Goal: Information Seeking & Learning: Learn about a topic

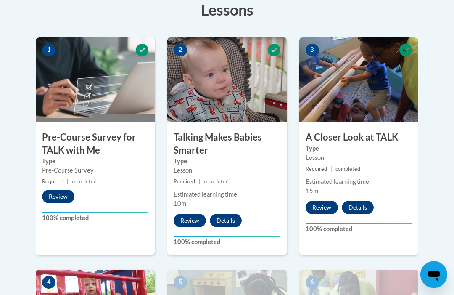
scroll to position [273, 0]
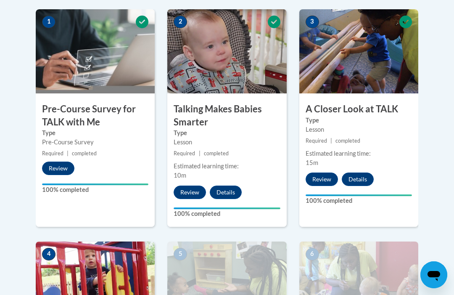
click at [323, 178] on button "Review" at bounding box center [321, 178] width 32 height 13
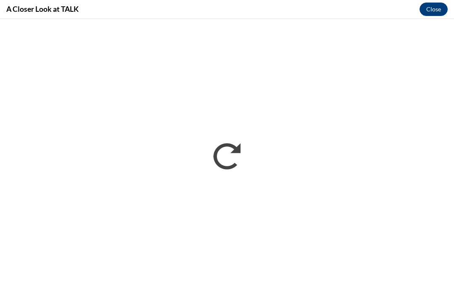
scroll to position [0, 0]
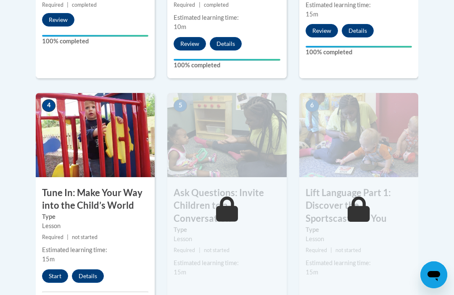
scroll to position [430, 0]
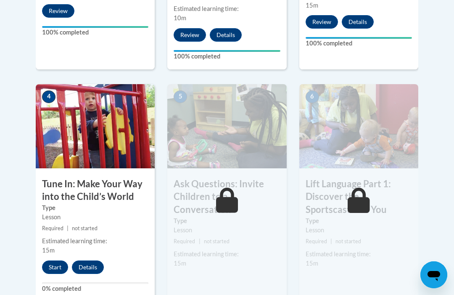
click at [58, 260] on button "Start" at bounding box center [55, 266] width 26 height 13
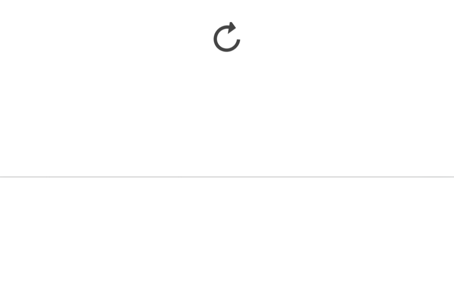
scroll to position [696, 0]
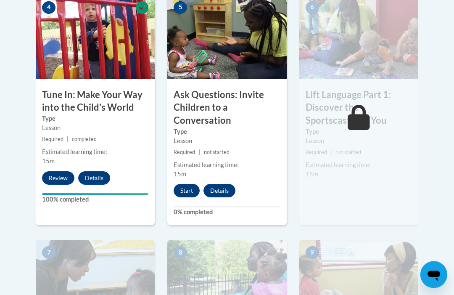
scroll to position [516, 0]
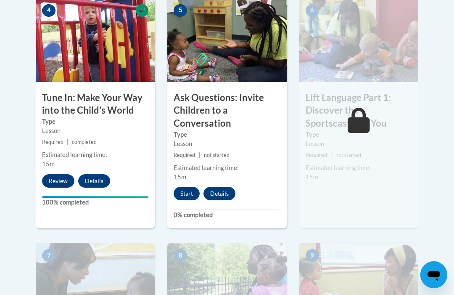
click at [197, 189] on button "Start" at bounding box center [187, 193] width 26 height 13
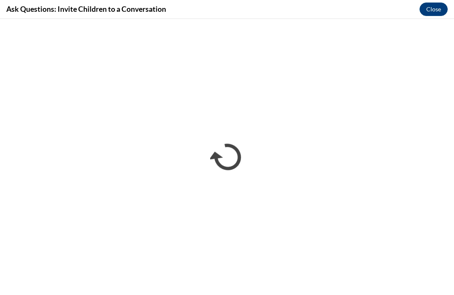
scroll to position [0, 0]
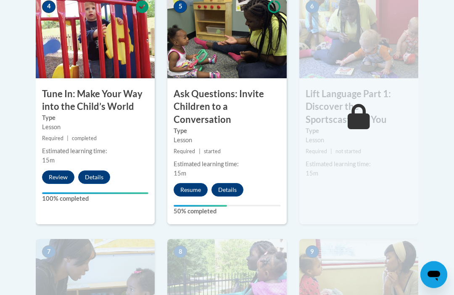
click at [201, 189] on button "Resume" at bounding box center [191, 189] width 34 height 13
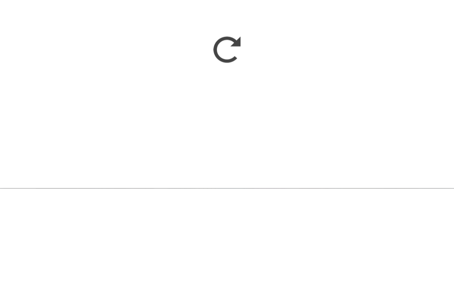
scroll to position [627, 0]
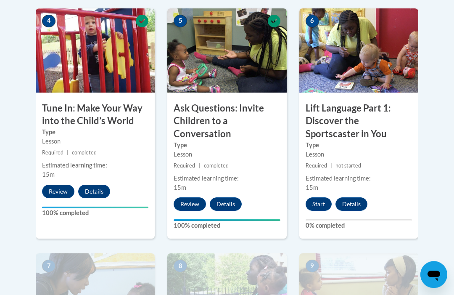
scroll to position [506, 0]
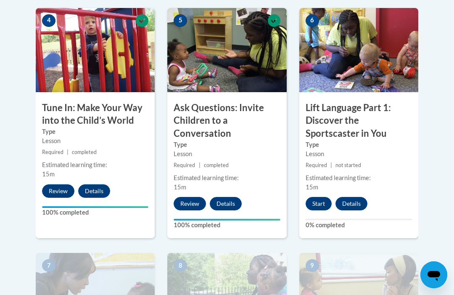
click at [318, 197] on button "Start" at bounding box center [318, 203] width 26 height 13
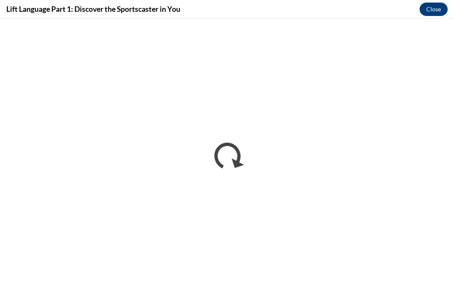
scroll to position [0, 0]
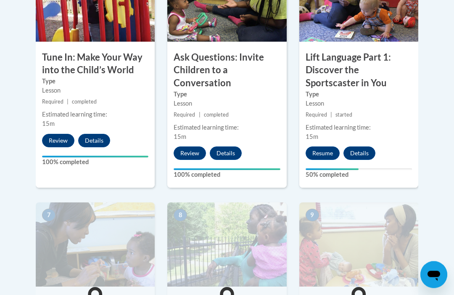
click at [323, 156] on button "Resume" at bounding box center [322, 153] width 34 height 13
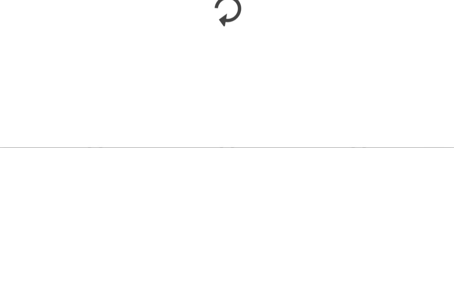
scroll to position [704, 0]
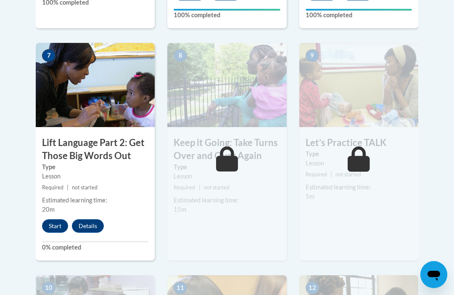
click at [55, 224] on button "Start" at bounding box center [55, 225] width 26 height 13
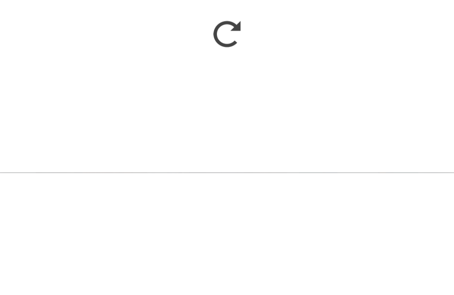
scroll to position [1064, 0]
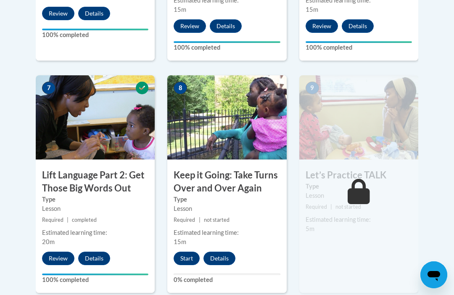
scroll to position [698, 0]
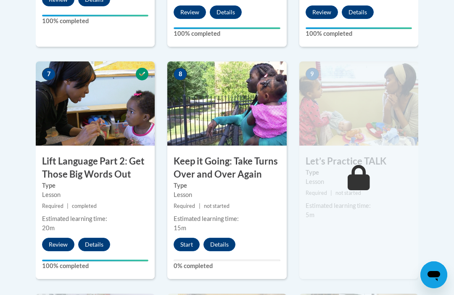
click at [193, 242] on button "Start" at bounding box center [187, 243] width 26 height 13
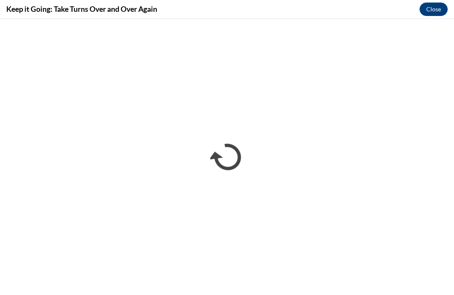
scroll to position [0, 0]
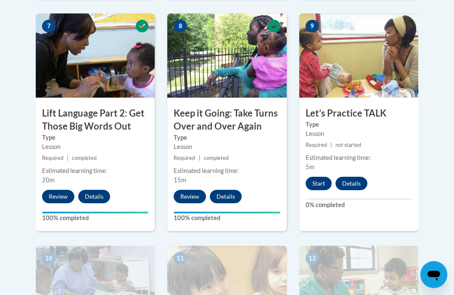
scroll to position [754, 0]
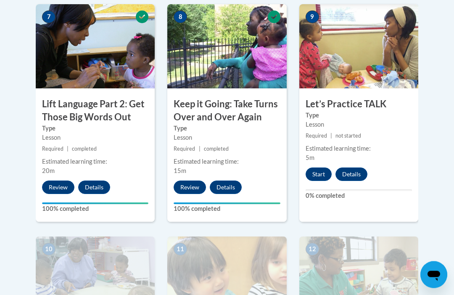
click at [323, 173] on button "Start" at bounding box center [318, 174] width 26 height 13
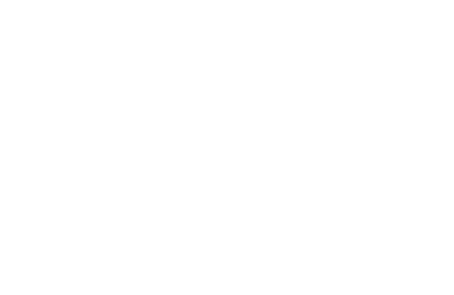
scroll to position [946, 0]
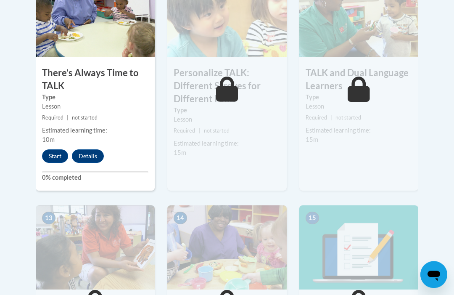
scroll to position [1018, 0]
click at [60, 149] on button "Start" at bounding box center [55, 155] width 26 height 13
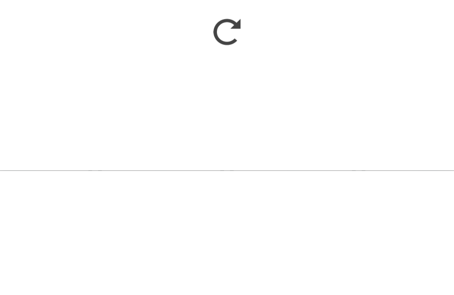
scroll to position [1142, 0]
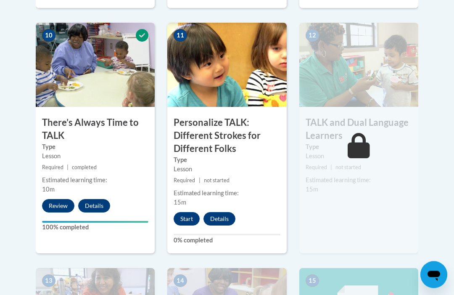
scroll to position [990, 0]
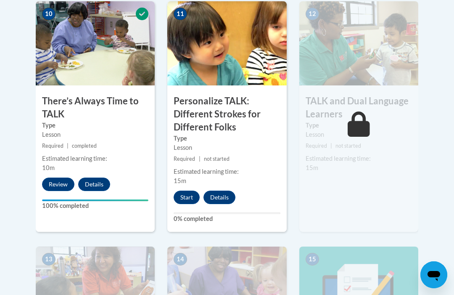
click at [193, 191] on button "Start" at bounding box center [187, 196] width 26 height 13
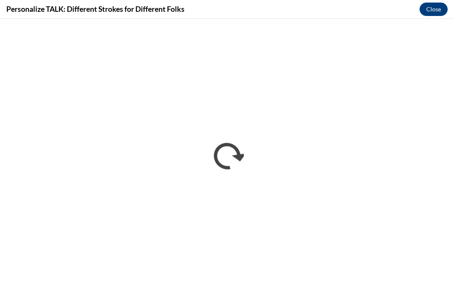
scroll to position [0, 0]
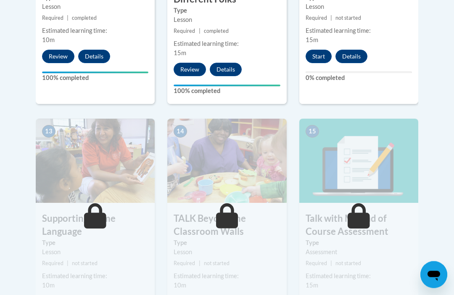
scroll to position [1117, 0]
click at [326, 57] on button "Start" at bounding box center [318, 56] width 26 height 13
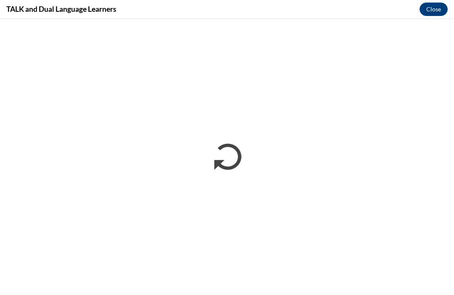
scroll to position [0, 0]
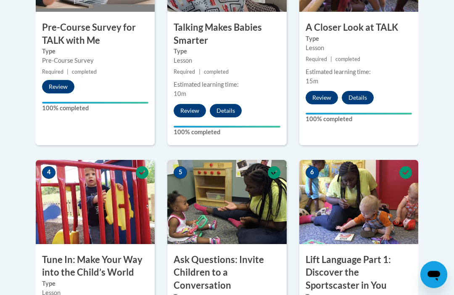
scroll to position [489, 0]
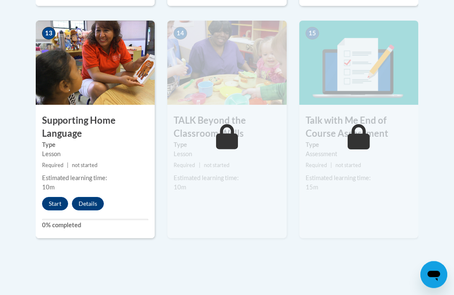
click at [61, 203] on button "Start" at bounding box center [55, 203] width 26 height 13
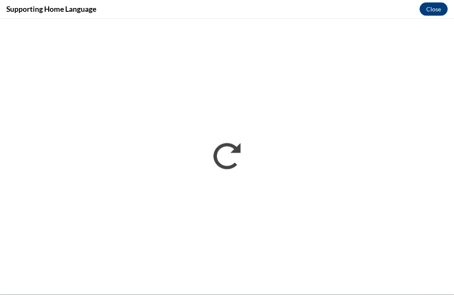
scroll to position [1215, 0]
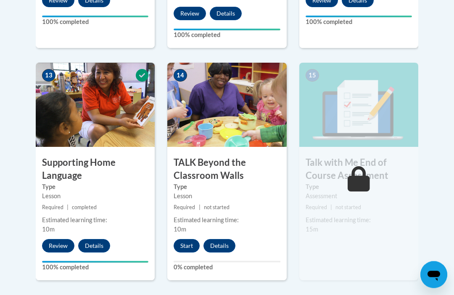
scroll to position [1188, 0]
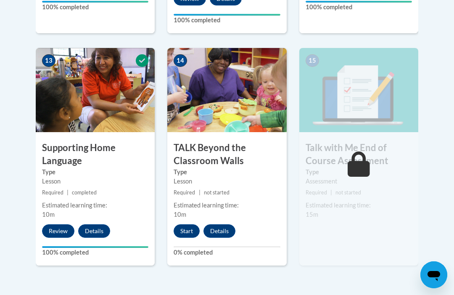
click at [192, 226] on button "Start" at bounding box center [187, 230] width 26 height 13
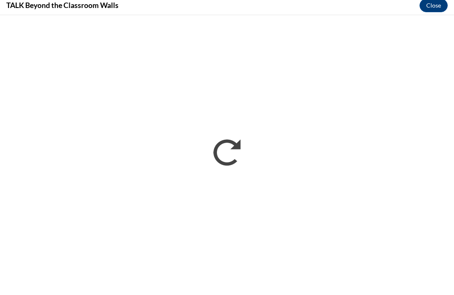
scroll to position [1192, 0]
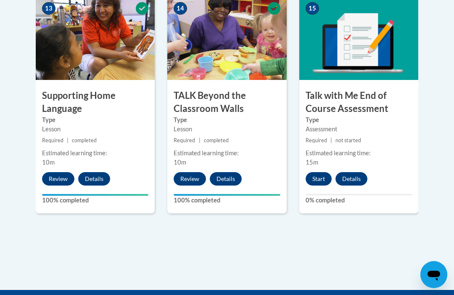
click at [321, 178] on button "Start" at bounding box center [318, 178] width 26 height 13
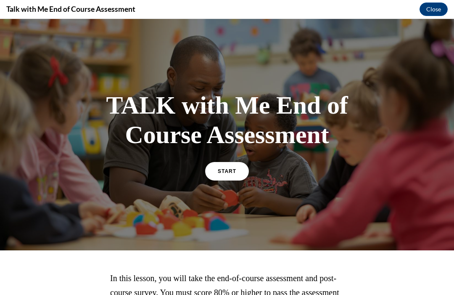
click at [227, 172] on span "START" at bounding box center [227, 171] width 18 height 6
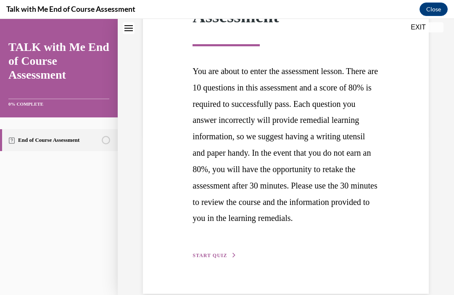
scroll to position [159, 0]
click at [230, 279] on div "Step 1 of 1 End of Course Assessment You are about to enter the assessment less…" at bounding box center [286, 109] width 286 height 370
click at [226, 259] on button "START QUIZ" at bounding box center [214, 256] width 44 height 8
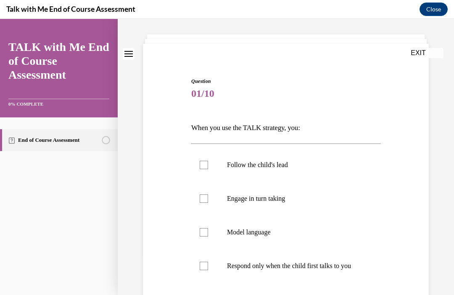
scroll to position [39, 0]
click at [332, 241] on label "Model language" at bounding box center [285, 232] width 189 height 34
click at [208, 236] on input "Model language" at bounding box center [204, 232] width 8 height 8
checkbox input "true"
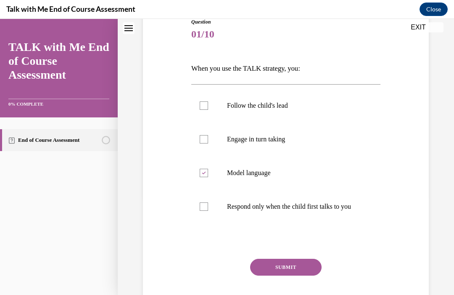
click at [310, 275] on button "SUBMIT" at bounding box center [285, 266] width 71 height 17
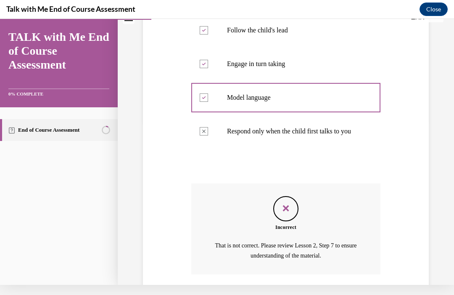
scroll to position [196, 0]
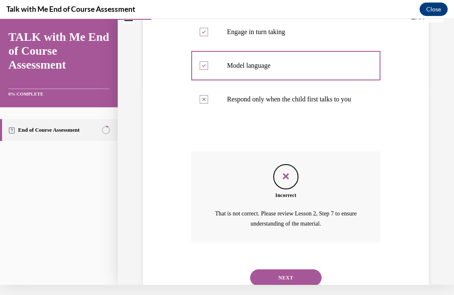
click at [313, 278] on button "NEXT" at bounding box center [285, 277] width 71 height 17
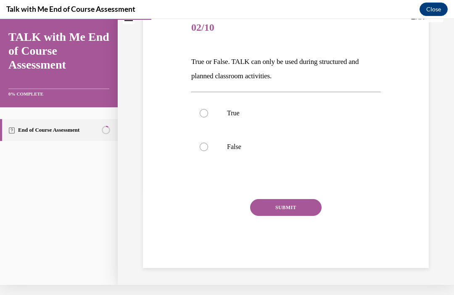
scroll to position [57, 0]
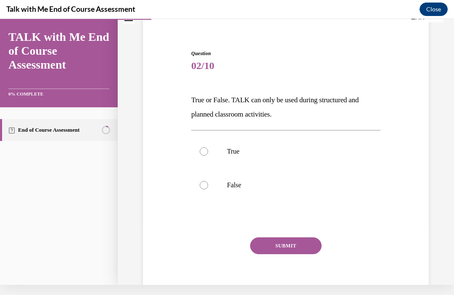
click at [237, 195] on label "False" at bounding box center [285, 185] width 189 height 34
click at [208, 189] on input "False" at bounding box center [204, 185] width 8 height 8
radio input "true"
click at [305, 248] on button "SUBMIT" at bounding box center [285, 245] width 71 height 17
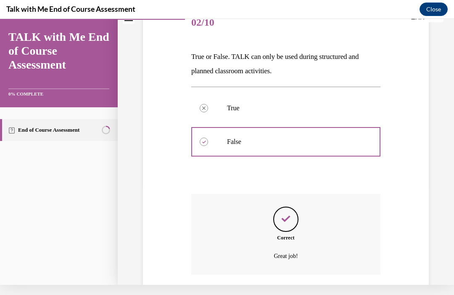
scroll to position [125, 0]
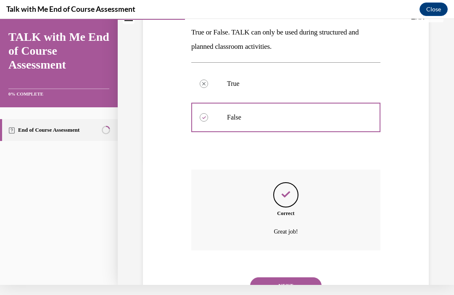
click at [313, 277] on button "NEXT" at bounding box center [285, 285] width 71 height 17
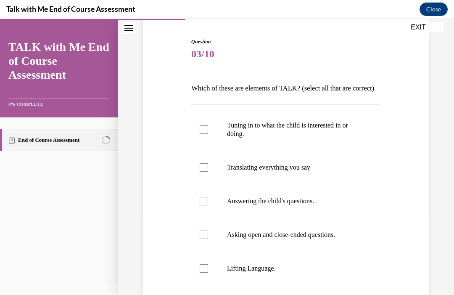
scroll to position [80, 0]
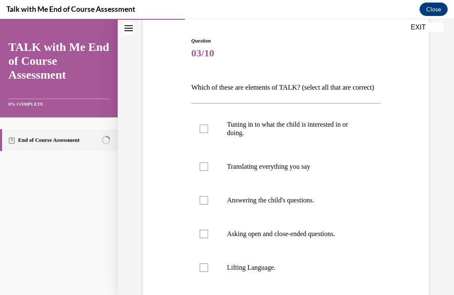
click at [356, 150] on label "Tuning in to what the child is interested in or doing." at bounding box center [285, 129] width 189 height 42
click at [208, 133] on input "Tuning in to what the child is interested in or doing." at bounding box center [204, 128] width 8 height 8
checkbox input "true"
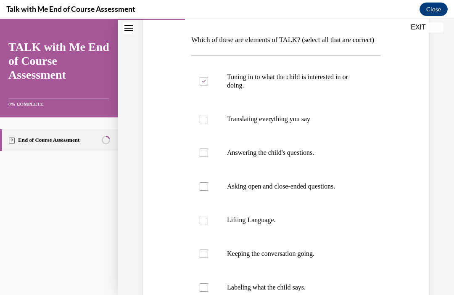
scroll to position [127, 0]
click at [350, 169] on label "Answering the child's questions." at bounding box center [285, 153] width 189 height 34
click at [208, 157] on input "Answering the child's questions." at bounding box center [204, 152] width 8 height 8
checkbox input "true"
click at [344, 203] on label "Asking open and close-ended questions." at bounding box center [285, 186] width 189 height 34
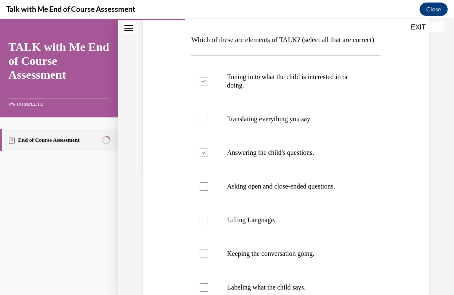
click at [208, 190] on input "Asking open and close-ended questions." at bounding box center [204, 186] width 8 height 8
checkbox input "true"
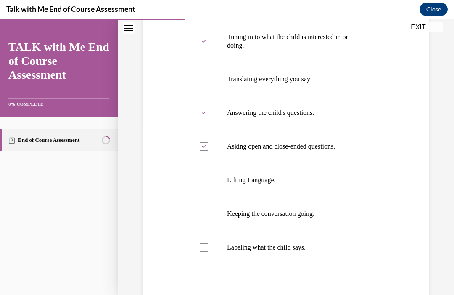
scroll to position [167, 0]
click at [345, 197] on label "Lifting Language." at bounding box center [285, 180] width 189 height 34
click at [208, 184] on input "Lifting Language." at bounding box center [204, 180] width 8 height 8
checkbox input "true"
click at [347, 230] on label "Keeping the conversation going." at bounding box center [285, 214] width 189 height 34
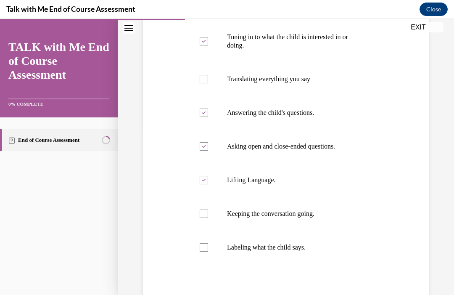
click at [208, 218] on input "Keeping the conversation going." at bounding box center [204, 213] width 8 height 8
checkbox input "true"
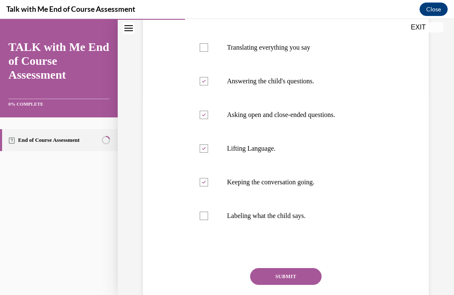
click at [312, 283] on button "SUBMIT" at bounding box center [285, 276] width 71 height 17
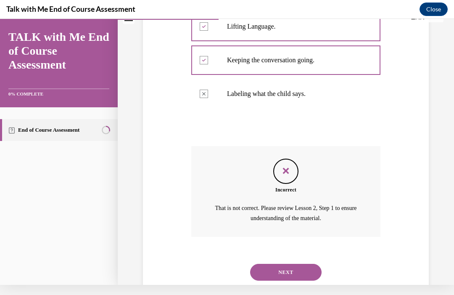
scroll to position [311, 0]
click at [305, 275] on button "NEXT" at bounding box center [285, 271] width 71 height 17
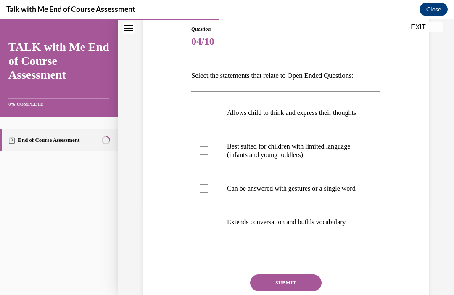
scroll to position [92, 0]
click at [342, 158] on p "Best suited for children with limited language (infants and young toddlers)" at bounding box center [293, 149] width 132 height 17
click at [208, 154] on input "Best suited for children with limited language (infants and young toddlers)" at bounding box center [204, 149] width 8 height 8
checkbox input "true"
click at [303, 290] on button "SUBMIT" at bounding box center [285, 281] width 71 height 17
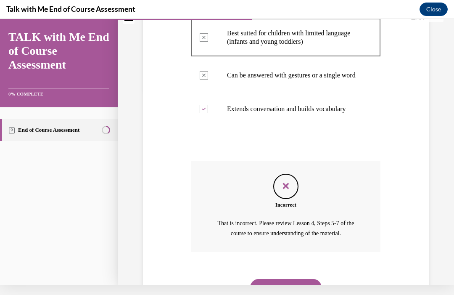
scroll to position [0, 0]
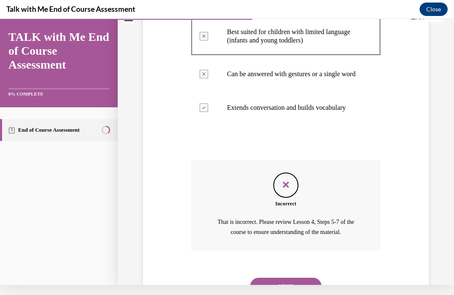
click at [303, 290] on button "NEXT" at bounding box center [285, 285] width 71 height 17
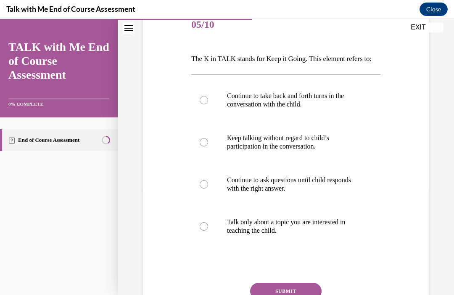
scroll to position [108, 0]
click at [351, 150] on p "Keep talking without regard to child’s participation in the conversation." at bounding box center [293, 142] width 132 height 17
click at [208, 146] on input "Keep talking without regard to child’s participation in the conversation." at bounding box center [204, 142] width 8 height 8
radio input "true"
click at [308, 294] on button "SUBMIT" at bounding box center [285, 290] width 71 height 17
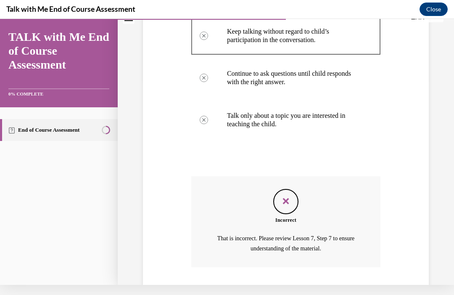
scroll to position [235, 0]
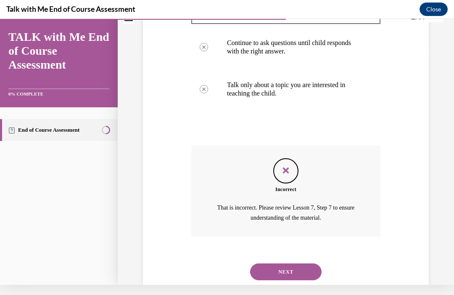
click at [316, 271] on button "NEXT" at bounding box center [285, 271] width 71 height 17
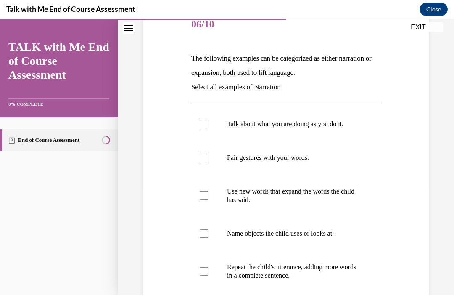
scroll to position [112, 0]
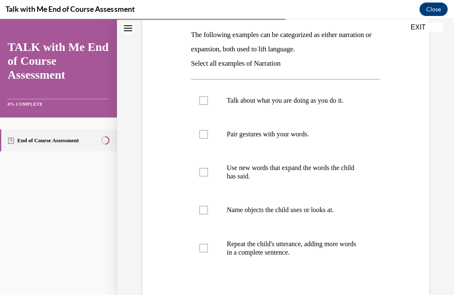
click at [311, 142] on label "Pair gestures with your words." at bounding box center [284, 134] width 189 height 34
click at [207, 138] on input "Pair gestures with your words." at bounding box center [203, 134] width 8 height 8
checkbox input "true"
click at [344, 106] on label "Talk about what you are doing as you do it." at bounding box center [284, 101] width 189 height 34
click at [207, 105] on input "Talk about what you are doing as you do it." at bounding box center [203, 100] width 8 height 8
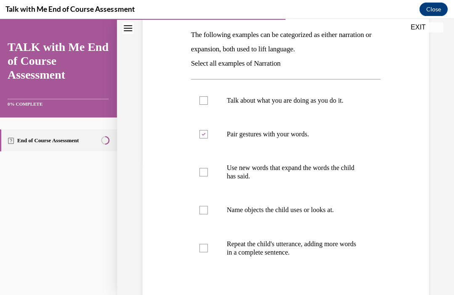
checkbox input "true"
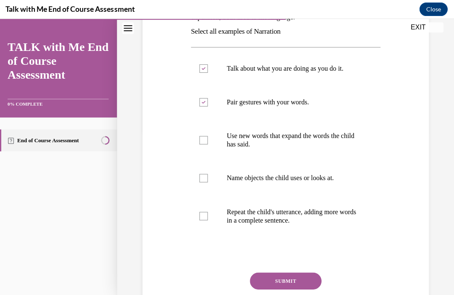
scroll to position [164, 0]
click at [346, 173] on label "Name objects the child uses or looks at." at bounding box center [284, 178] width 189 height 34
click at [207, 174] on input "Name objects the child uses or looks at." at bounding box center [203, 178] width 8 height 8
checkbox input "true"
click at [308, 274] on button "SUBMIT" at bounding box center [284, 280] width 71 height 17
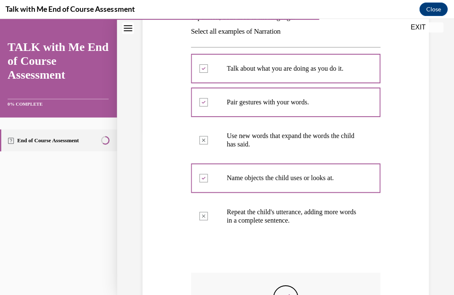
scroll to position [171, 0]
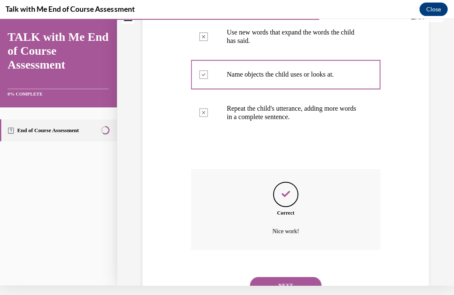
click at [312, 282] on button "NEXT" at bounding box center [284, 284] width 71 height 17
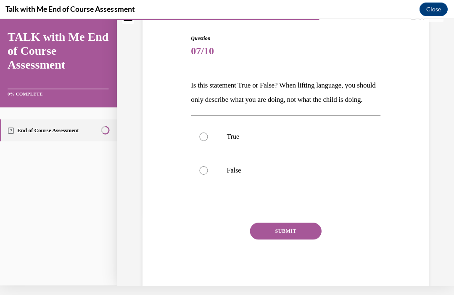
click at [297, 187] on label "False" at bounding box center [284, 170] width 189 height 34
click at [207, 174] on input "False" at bounding box center [203, 170] width 8 height 8
radio input "true"
click at [283, 239] on button "SUBMIT" at bounding box center [284, 230] width 71 height 17
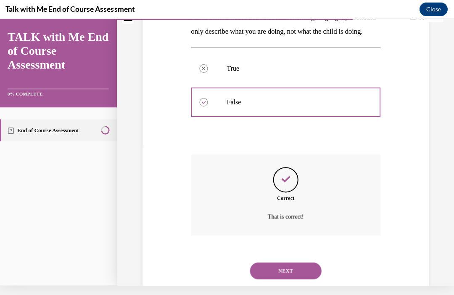
click at [302, 273] on button "NEXT" at bounding box center [284, 270] width 71 height 17
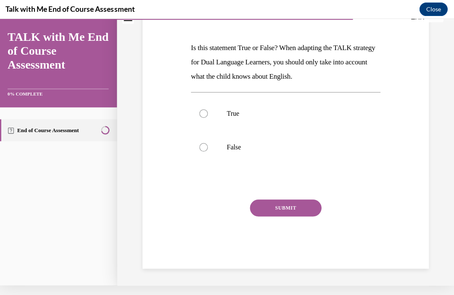
scroll to position [72, 0]
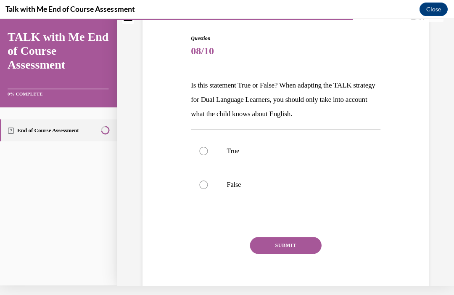
click at [288, 189] on label "False" at bounding box center [284, 184] width 189 height 34
click at [207, 188] on input "False" at bounding box center [203, 184] width 8 height 8
radio input "true"
click at [285, 251] on button "SUBMIT" at bounding box center [284, 244] width 71 height 17
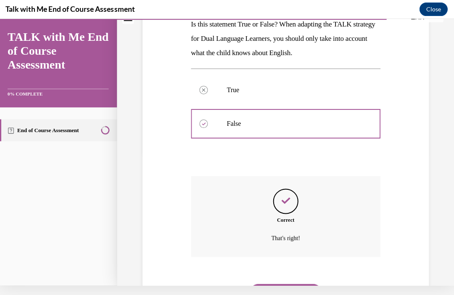
scroll to position [133, 0]
click at [306, 290] on button "NEXT" at bounding box center [284, 291] width 71 height 17
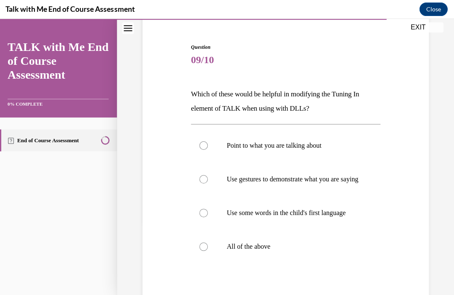
scroll to position [74, 0]
click at [305, 250] on p "All of the above" at bounding box center [292, 245] width 132 height 8
click at [207, 250] on input "All of the above" at bounding box center [203, 245] width 8 height 8
radio input "true"
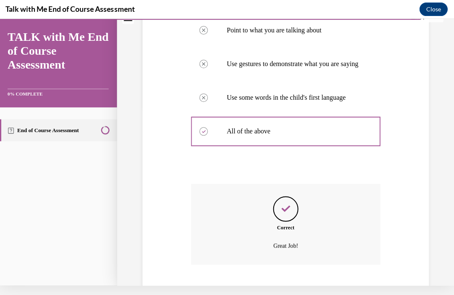
scroll to position [178, 0]
click at [307, 292] on button "NEXT" at bounding box center [284, 299] width 71 height 17
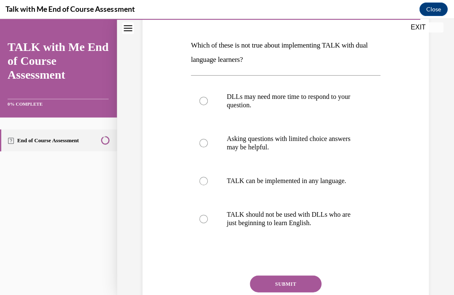
scroll to position [123, 0]
click at [341, 224] on p "TALK should not be used with DLLs who are just beginning to learn English." at bounding box center [292, 217] width 132 height 17
click at [207, 221] on input "TALK should not be used with DLLs who are just beginning to learn English." at bounding box center [203, 217] width 8 height 8
radio input "true"
click at [302, 287] on button "SUBMIT" at bounding box center [284, 282] width 71 height 17
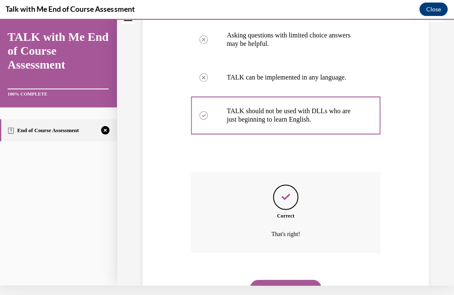
scroll to position [218, 0]
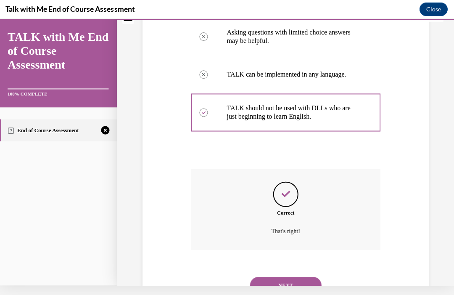
click at [308, 276] on button "NEXT" at bounding box center [284, 284] width 71 height 17
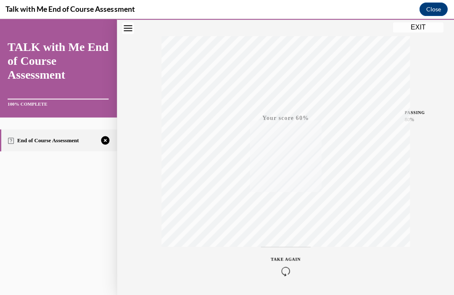
scroll to position [128, 0]
click at [288, 267] on icon "button" at bounding box center [285, 270] width 30 height 9
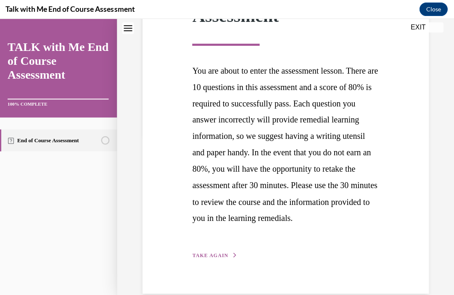
scroll to position [160, 0]
click at [228, 258] on button "TAKE AGAIN" at bounding box center [214, 255] width 45 height 8
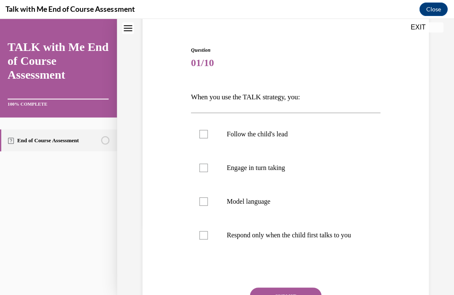
scroll to position [71, 0]
click at [354, 136] on p "Follow the child's lead" at bounding box center [292, 133] width 132 height 8
click at [207, 136] on input "Follow the child's lead" at bounding box center [203, 133] width 8 height 8
click at [344, 140] on label "Follow the child's lead" at bounding box center [284, 134] width 189 height 34
click at [207, 138] on input "Follow the child's lead" at bounding box center [203, 133] width 8 height 8
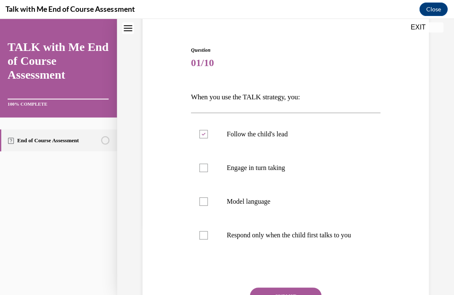
checkbox input "false"
click at [338, 172] on label "Engage in turn taking" at bounding box center [284, 167] width 189 height 34
click at [207, 171] on input "Engage in turn taking" at bounding box center [203, 167] width 8 height 8
checkbox input "true"
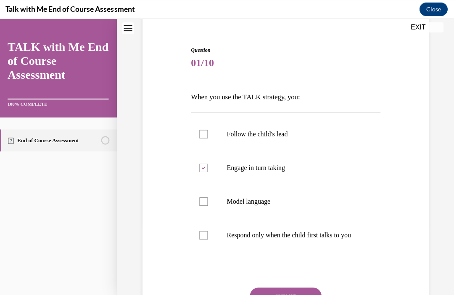
click at [326, 207] on label "Model language" at bounding box center [284, 201] width 189 height 34
click at [207, 205] on input "Model language" at bounding box center [203, 201] width 8 height 8
checkbox input "true"
click at [344, 140] on label "Follow the child's lead" at bounding box center [284, 134] width 189 height 34
click at [207, 138] on input "Follow the child's lead" at bounding box center [203, 133] width 8 height 8
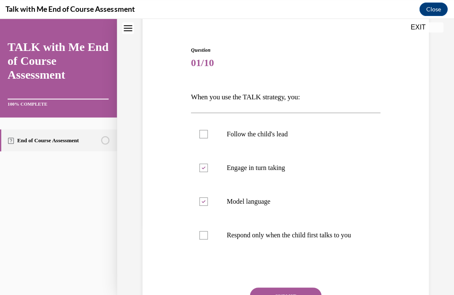
checkbox input "true"
click at [308, 293] on div "Question 01/10 When you use the TALK strategy, you: Follow the child's lead Eng…" at bounding box center [284, 200] width 189 height 309
click at [308, 294] on button "SUBMIT" at bounding box center [284, 295] width 71 height 17
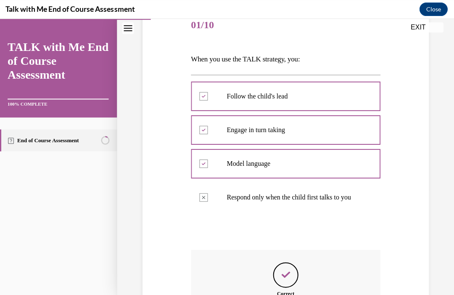
scroll to position [10, 0]
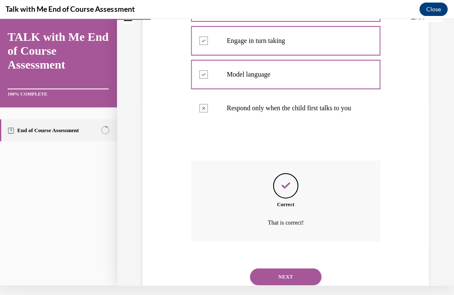
click at [317, 279] on button "NEXT" at bounding box center [284, 276] width 71 height 17
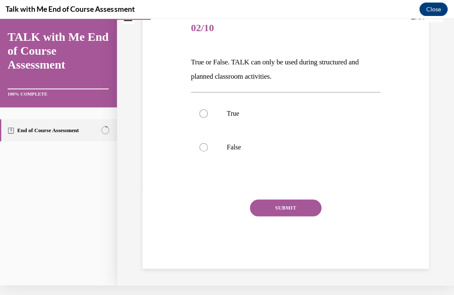
scroll to position [58, 0]
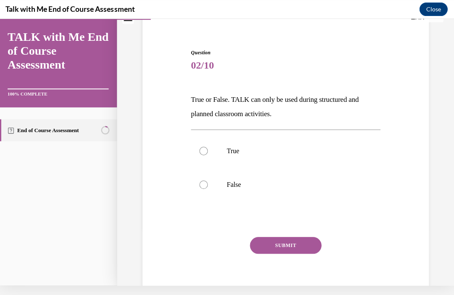
click at [306, 184] on p "False" at bounding box center [292, 184] width 132 height 8
click at [207, 184] on input "False" at bounding box center [203, 184] width 8 height 8
radio input "true"
click at [312, 251] on button "SUBMIT" at bounding box center [284, 244] width 71 height 17
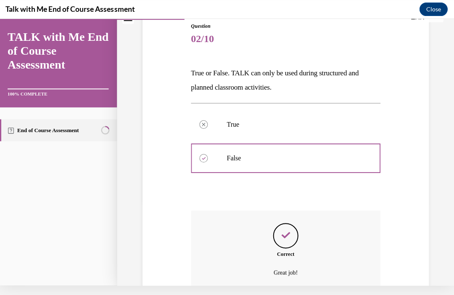
scroll to position [126, 0]
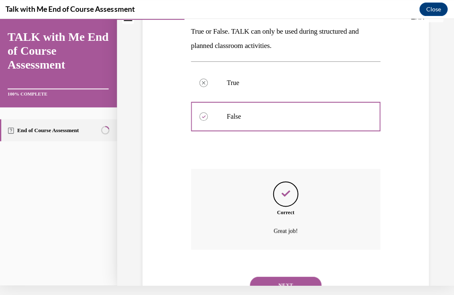
click at [308, 279] on button "NEXT" at bounding box center [284, 284] width 71 height 17
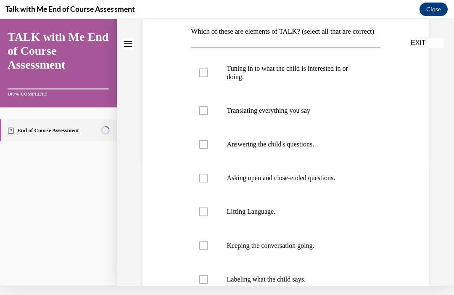
scroll to position [0, 0]
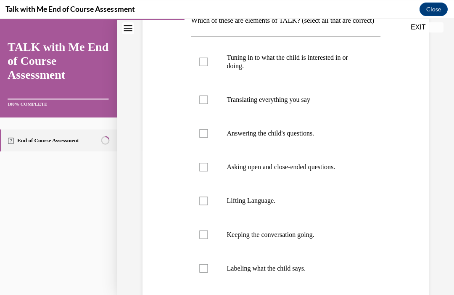
click at [363, 101] on label "Translating everything you say" at bounding box center [284, 100] width 189 height 34
click at [207, 101] on input "Translating everything you say" at bounding box center [203, 99] width 8 height 8
checkbox input "true"
click at [340, 70] on p "Tuning in to what the child is interested in or doing." at bounding box center [292, 61] width 132 height 17
click at [207, 66] on input "Tuning in to what the child is interested in or doing." at bounding box center [203, 62] width 8 height 8
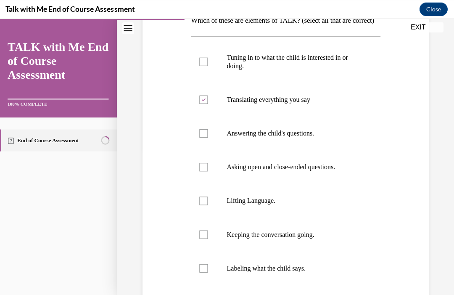
checkbox input "true"
click at [342, 104] on p "Translating everything you say" at bounding box center [292, 99] width 132 height 8
click at [207, 104] on input "Translating everything you say" at bounding box center [203, 99] width 8 height 8
checkbox input "false"
click at [346, 150] on label "Answering the child's questions." at bounding box center [284, 133] width 189 height 34
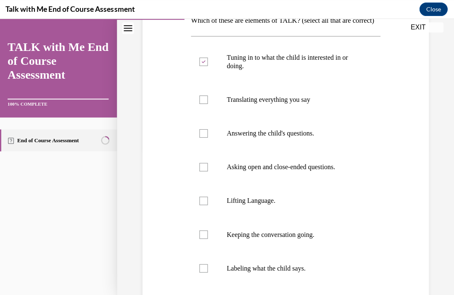
click at [207, 137] on input "Answering the child's questions." at bounding box center [203, 133] width 8 height 8
checkbox input "true"
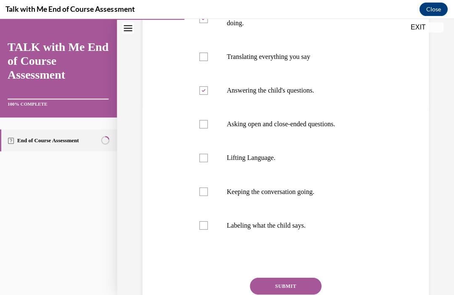
scroll to position [190, 0]
click at [335, 174] on label "Lifting Language." at bounding box center [284, 158] width 189 height 34
click at [207, 162] on input "Lifting Language." at bounding box center [203, 157] width 8 height 8
checkbox input "true"
click at [307, 242] on label "Labeling what the child says." at bounding box center [284, 225] width 189 height 34
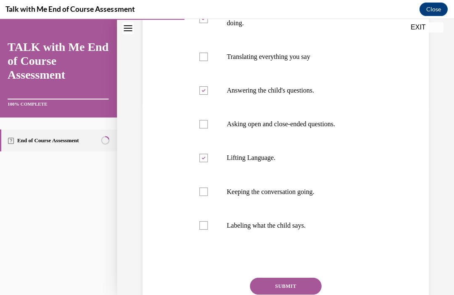
click at [207, 229] on input "Labeling what the child says." at bounding box center [203, 225] width 8 height 8
checkbox input "true"
click at [332, 195] on p "Keeping the conversation going." at bounding box center [292, 191] width 132 height 8
click at [207, 195] on input "Keeping the conversation going." at bounding box center [203, 191] width 8 height 8
checkbox input "true"
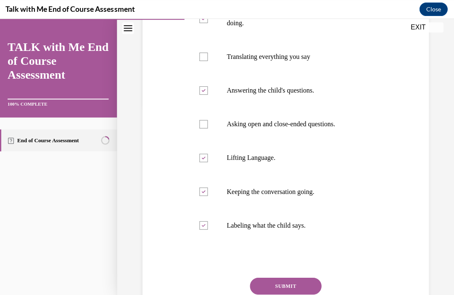
click at [301, 294] on button "SUBMIT" at bounding box center [284, 285] width 71 height 17
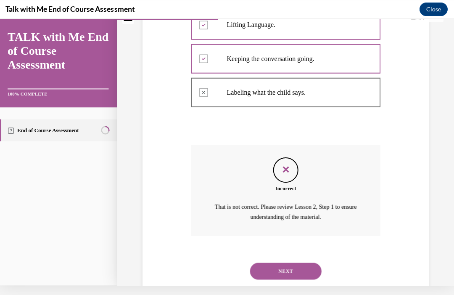
scroll to position [312, 0]
click at [312, 276] on button "NEXT" at bounding box center [284, 270] width 71 height 17
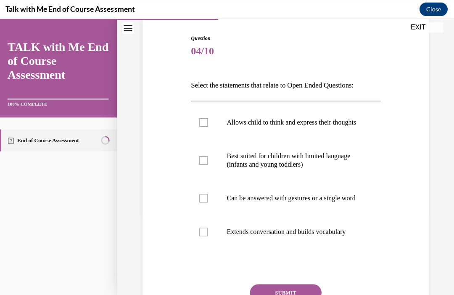
scroll to position [92, 0]
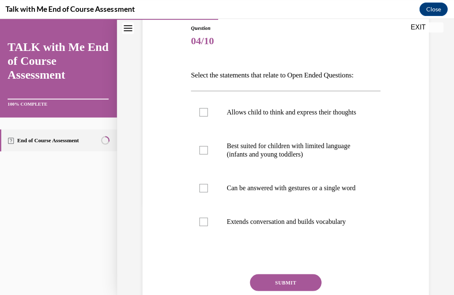
click at [348, 158] on p "Best suited for children with limited language (infants and young toddlers)" at bounding box center [292, 149] width 132 height 17
click at [207, 154] on input "Best suited for children with limited language (infants and young toddlers)" at bounding box center [203, 149] width 8 height 8
checkbox input "true"
click at [305, 290] on button "SUBMIT" at bounding box center [284, 281] width 71 height 17
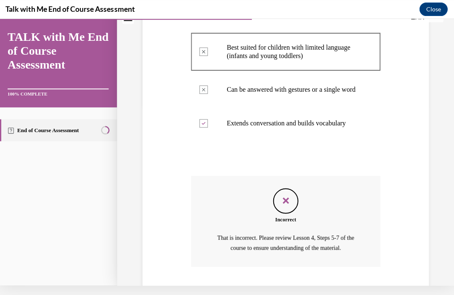
scroll to position [203, 0]
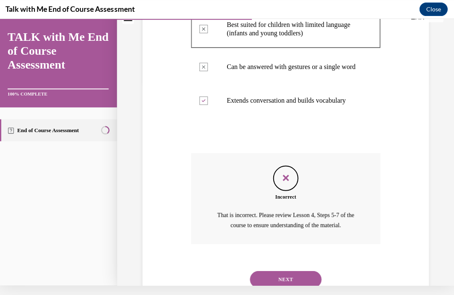
click at [310, 281] on button "NEXT" at bounding box center [284, 278] width 71 height 17
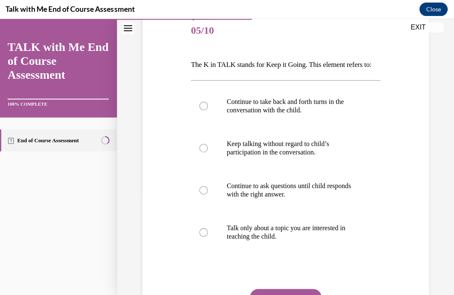
scroll to position [103, 0]
click at [343, 169] on label "Keep talking without regard to child’s participation in the conversation." at bounding box center [284, 147] width 189 height 42
click at [207, 152] on input "Keep talking without regard to child’s participation in the conversation." at bounding box center [203, 147] width 8 height 8
radio input "true"
click at [315, 294] on div "Question 05/10 The K in TALK stands for Keep it Going. This element refers to: …" at bounding box center [284, 185] width 189 height 343
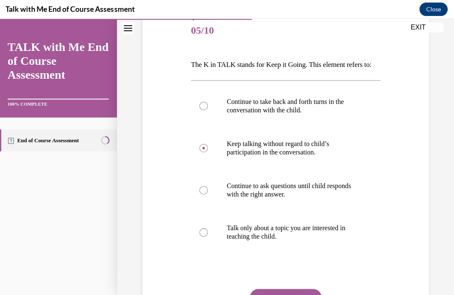
click at [311, 294] on button "SUBMIT" at bounding box center [284, 296] width 71 height 17
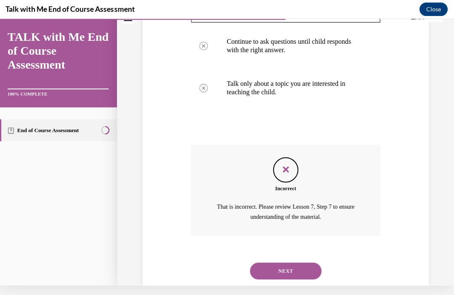
scroll to position [236, 0]
click at [311, 279] on button "NEXT" at bounding box center [284, 270] width 71 height 17
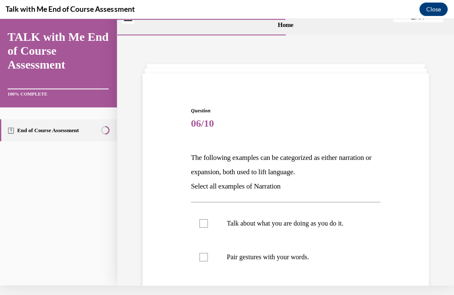
scroll to position [0, 0]
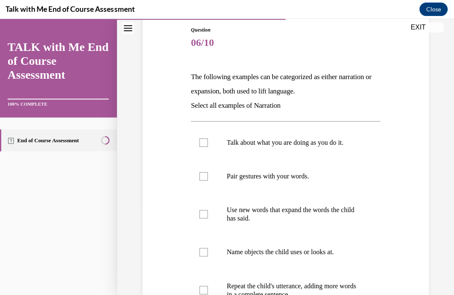
click at [329, 236] on label "Name objects the child uses or looks at." at bounding box center [284, 251] width 189 height 34
click at [207, 247] on input "Name objects the child uses or looks at." at bounding box center [203, 251] width 8 height 8
checkbox input "true"
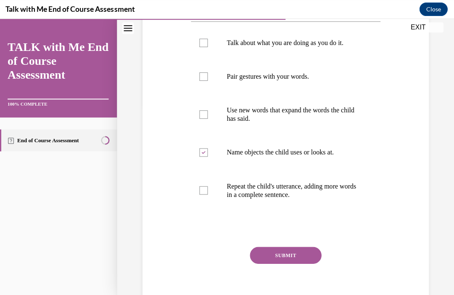
click at [313, 258] on button "SUBMIT" at bounding box center [284, 254] width 71 height 17
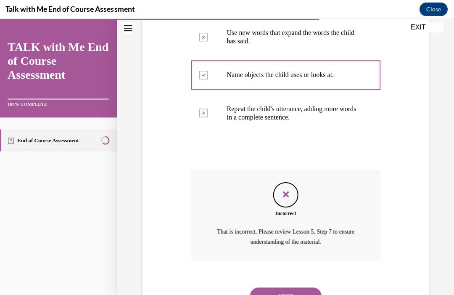
click at [312, 287] on button "NEXT" at bounding box center [284, 295] width 71 height 17
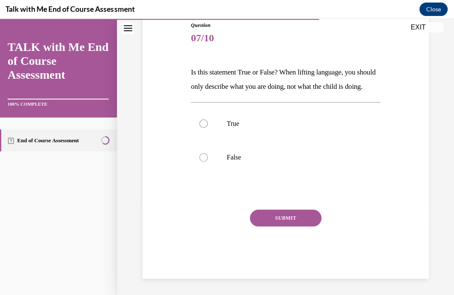
scroll to position [72, 0]
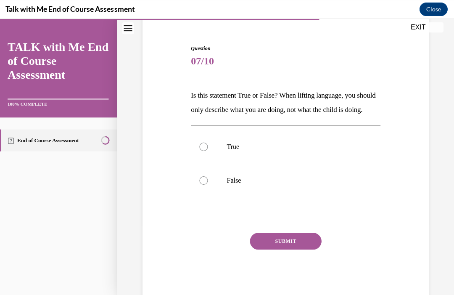
click at [305, 184] on p "False" at bounding box center [292, 180] width 132 height 8
click at [207, 184] on input "False" at bounding box center [203, 180] width 8 height 8
radio input "true"
click at [308, 249] on button "SUBMIT" at bounding box center [284, 240] width 71 height 17
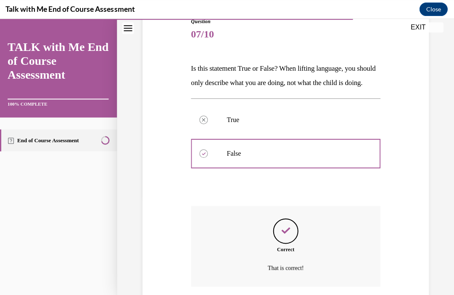
scroll to position [140, 0]
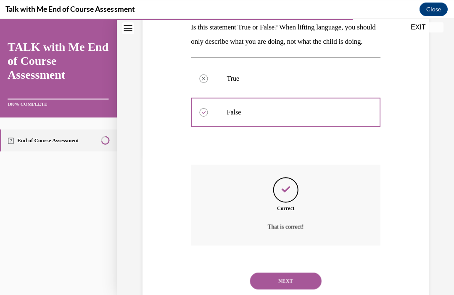
click at [312, 270] on div "NEXT" at bounding box center [284, 280] width 189 height 34
click at [312, 269] on div "NEXT" at bounding box center [284, 280] width 189 height 34
click at [307, 283] on button "NEXT" at bounding box center [284, 280] width 71 height 17
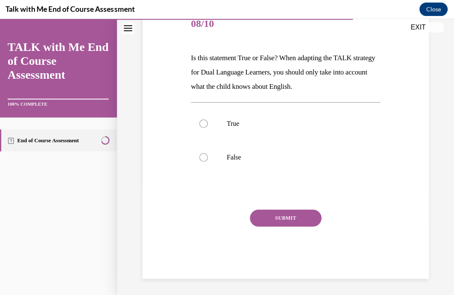
scroll to position [72, 0]
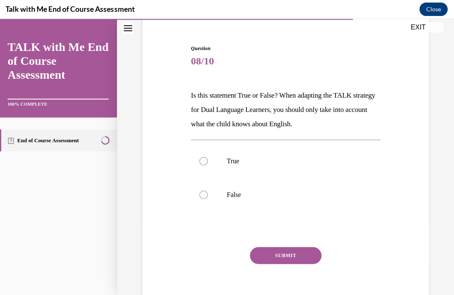
click at [329, 166] on label "True" at bounding box center [284, 161] width 189 height 34
click at [207, 165] on input "True" at bounding box center [203, 160] width 8 height 8
radio input "true"
click at [308, 263] on div "SUBMIT" at bounding box center [284, 267] width 189 height 42
click at [327, 186] on label "False" at bounding box center [284, 194] width 189 height 34
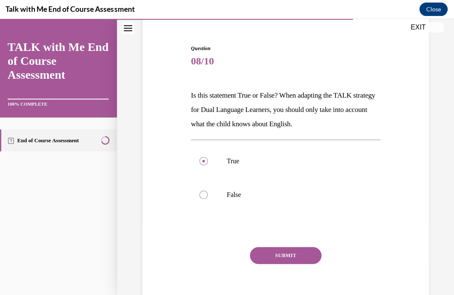
click at [207, 190] on input "False" at bounding box center [203, 194] width 8 height 8
radio input "true"
click at [306, 263] on button "SUBMIT" at bounding box center [284, 254] width 71 height 17
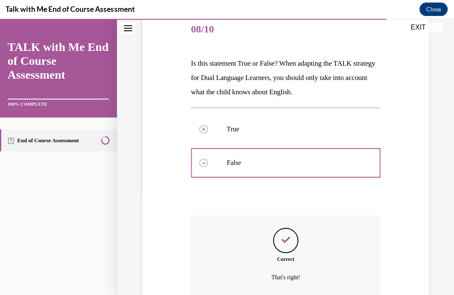
click at [305, 277] on p "That's right!" at bounding box center [284, 276] width 147 height 10
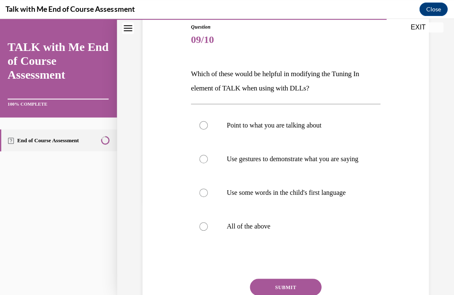
click at [318, 242] on label "All of the above" at bounding box center [284, 226] width 189 height 34
click at [207, 230] on input "All of the above" at bounding box center [203, 225] width 8 height 8
radio input "true"
click at [304, 294] on button "SUBMIT" at bounding box center [284, 286] width 71 height 17
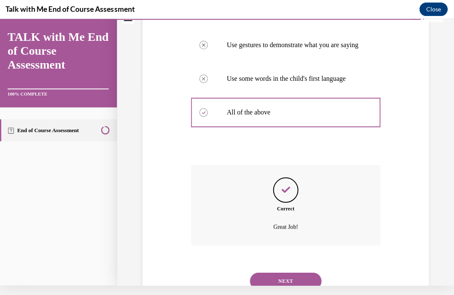
scroll to position [201, 0]
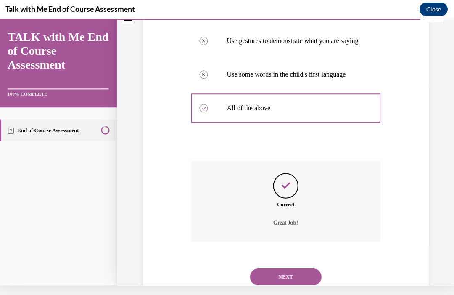
click at [310, 282] on button "NEXT" at bounding box center [284, 276] width 71 height 17
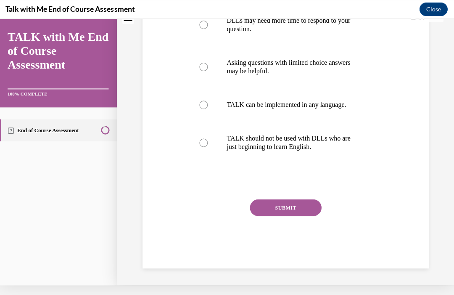
scroll to position [0, 0]
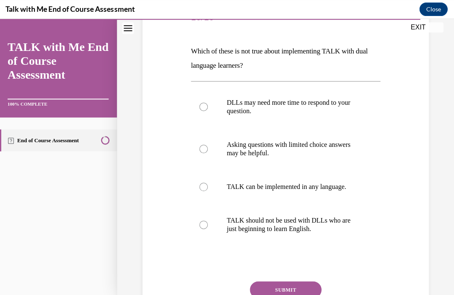
click at [323, 233] on label "TALK should not be used with DLLs who are just beginning to learn English." at bounding box center [284, 224] width 189 height 42
click at [207, 228] on input "TALK should not be used with DLLs who are just beginning to learn English." at bounding box center [203, 224] width 8 height 8
radio input "true"
click at [304, 288] on button "SUBMIT" at bounding box center [284, 288] width 71 height 17
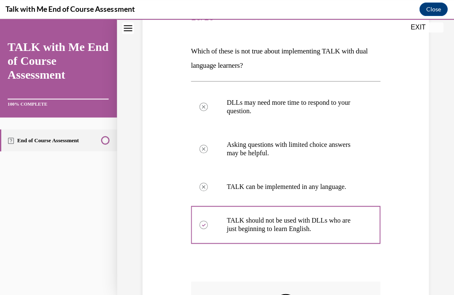
scroll to position [135, 0]
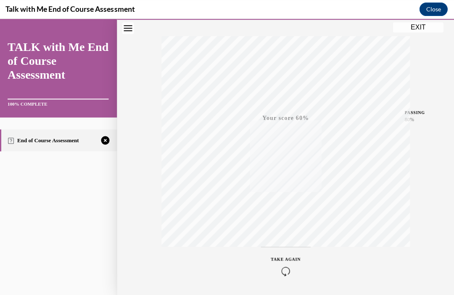
scroll to position [128, 0]
click at [293, 266] on icon "button" at bounding box center [285, 270] width 30 height 9
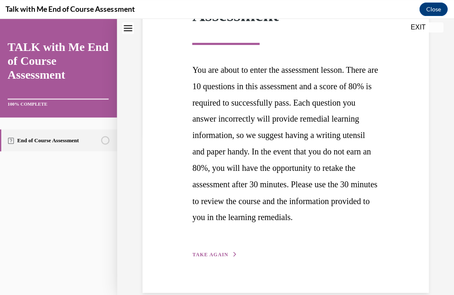
click at [234, 258] on button "TAKE AGAIN" at bounding box center [214, 254] width 45 height 8
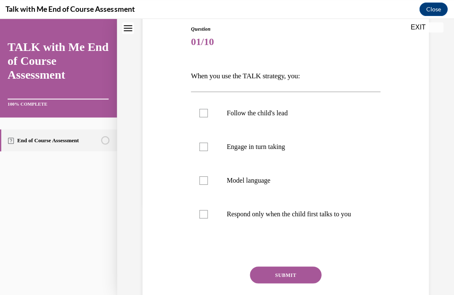
click at [355, 125] on label "Follow the child's lead" at bounding box center [284, 113] width 189 height 34
click at [207, 117] on input "Follow the child's lead" at bounding box center [203, 112] width 8 height 8
checkbox input "true"
click at [334, 155] on label "Engage in turn taking" at bounding box center [284, 146] width 189 height 34
click at [207, 150] on input "Engage in turn taking" at bounding box center [203, 146] width 8 height 8
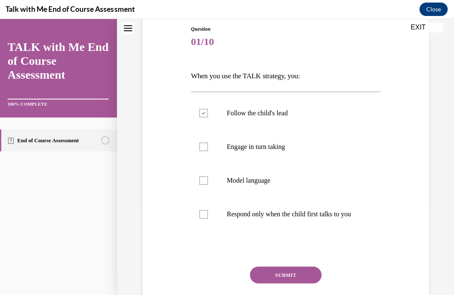
checkbox input "true"
click at [316, 197] on label "Respond only when the child first talks to you" at bounding box center [284, 214] width 189 height 34
click at [207, 209] on input "Respond only when the child first talks to you" at bounding box center [203, 213] width 8 height 8
checkbox input "true"
click at [328, 190] on label "Model language" at bounding box center [284, 180] width 189 height 34
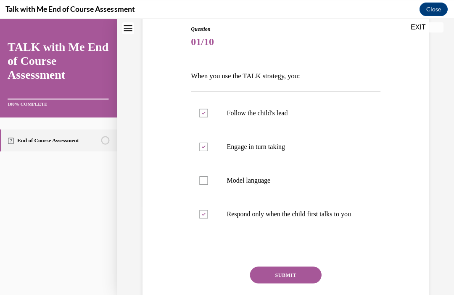
click at [207, 184] on input "Model language" at bounding box center [203, 180] width 8 height 8
checkbox input "true"
click at [323, 230] on label "Respond only when the child first talks to you" at bounding box center [284, 214] width 189 height 34
click at [207, 218] on input "Respond only when the child first talks to you" at bounding box center [203, 213] width 8 height 8
checkbox input "false"
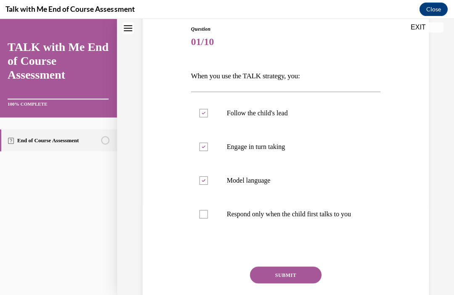
click at [310, 282] on button "SUBMIT" at bounding box center [284, 274] width 71 height 17
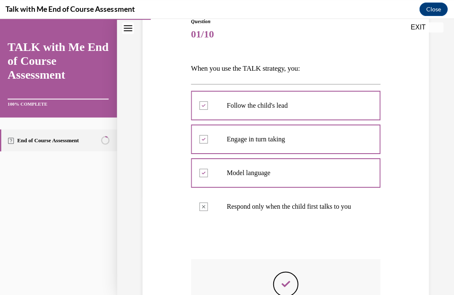
scroll to position [10, 0]
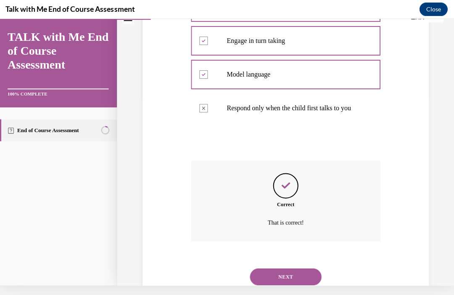
click at [309, 282] on button "NEXT" at bounding box center [284, 276] width 71 height 17
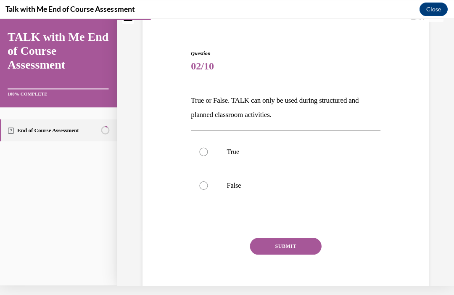
click at [337, 191] on label "False" at bounding box center [284, 185] width 189 height 34
click at [207, 189] on input "False" at bounding box center [203, 185] width 8 height 8
radio input "true"
click at [302, 253] on button "SUBMIT" at bounding box center [284, 245] width 71 height 17
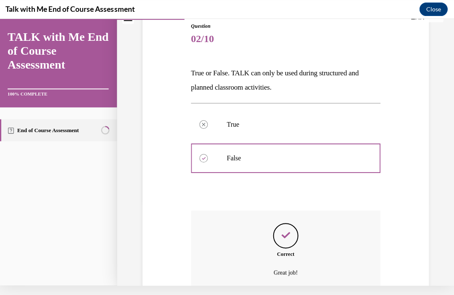
scroll to position [126, 0]
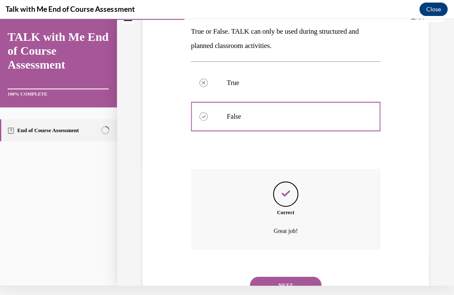
click at [305, 276] on button "NEXT" at bounding box center [284, 284] width 71 height 17
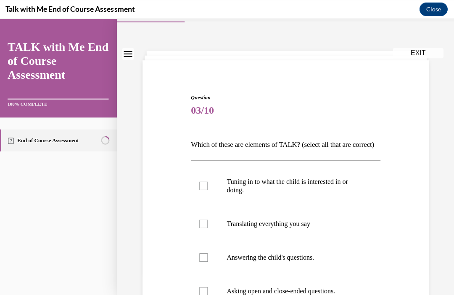
scroll to position [36, 0]
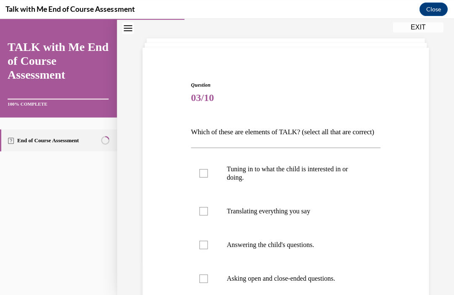
click at [337, 181] on p "Tuning in to what the child is interested in or doing." at bounding box center [292, 172] width 132 height 17
click at [207, 177] on input "Tuning in to what the child is interested in or doing." at bounding box center [203, 173] width 8 height 8
checkbox input "true"
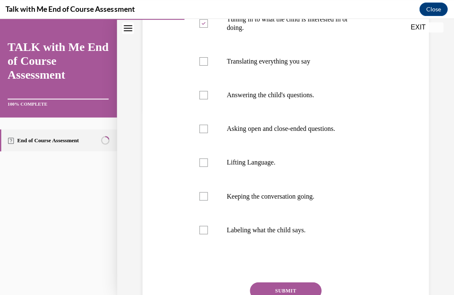
scroll to position [184, 0]
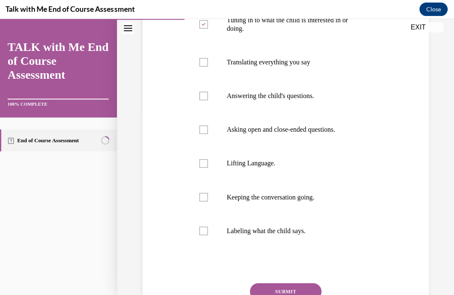
click at [322, 247] on label "Labeling what the child says." at bounding box center [284, 230] width 189 height 34
click at [207, 234] on input "Labeling what the child says." at bounding box center [203, 230] width 8 height 8
click at [332, 247] on label "Labeling what the child says." at bounding box center [284, 230] width 189 height 34
click at [207, 234] on input "Labeling what the child says." at bounding box center [203, 230] width 8 height 8
checkbox input "false"
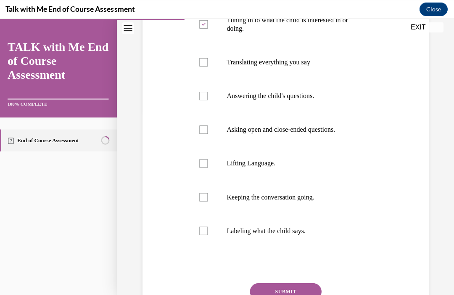
click at [346, 180] on label "Lifting Language." at bounding box center [284, 163] width 189 height 34
click at [207, 167] on input "Lifting Language." at bounding box center [203, 163] width 8 height 8
checkbox input "true"
click at [335, 201] on p "Keeping the conversation going." at bounding box center [292, 196] width 132 height 8
click at [207, 201] on input "Keeping the conversation going." at bounding box center [203, 196] width 8 height 8
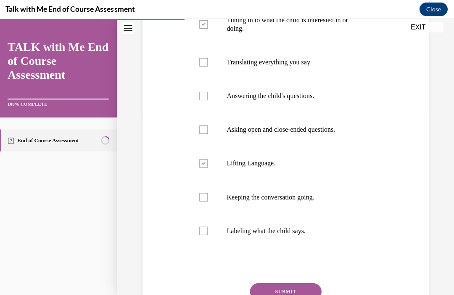
checkbox input "true"
click at [310, 294] on button "SUBMIT" at bounding box center [284, 290] width 71 height 17
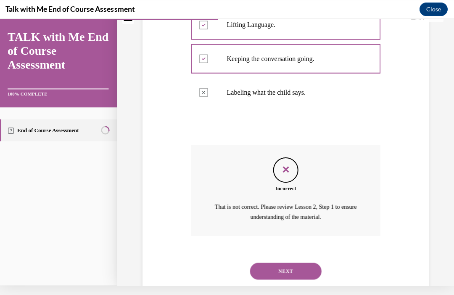
scroll to position [312, 0]
click at [312, 279] on button "NEXT" at bounding box center [284, 270] width 71 height 17
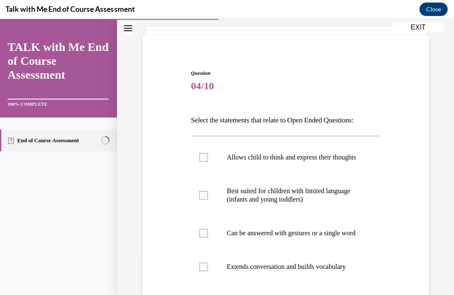
scroll to position [48, 0]
click at [328, 203] on p "Best suited for children with limited language (infants and young toddlers)" at bounding box center [292, 194] width 132 height 17
click at [207, 198] on input "Best suited for children with limited language (infants and young toddlers)" at bounding box center [203, 194] width 8 height 8
click at [336, 203] on p "Best suited for children with limited language (infants and young toddlers)" at bounding box center [292, 194] width 132 height 17
click at [207, 198] on input "Best suited for children with limited language (infants and young toddlers)" at bounding box center [203, 194] width 8 height 8
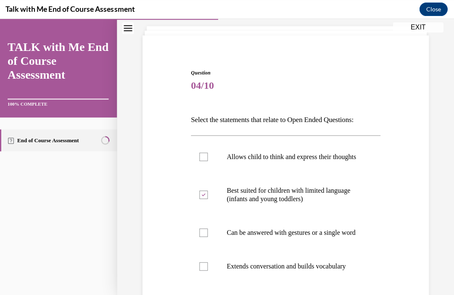
checkbox input "false"
click at [366, 161] on label "Allows child to think and express their thoughts" at bounding box center [284, 157] width 189 height 34
click at [207, 161] on input "Allows child to think and express their thoughts" at bounding box center [203, 156] width 8 height 8
checkbox input "true"
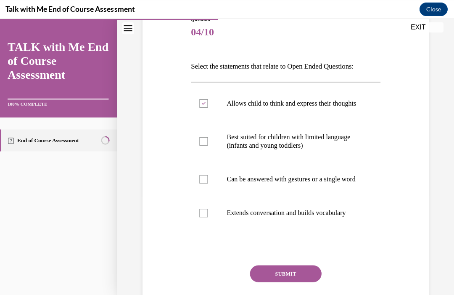
scroll to position [102, 0]
click at [339, 229] on label "Extends conversation and builds vocabulary" at bounding box center [284, 212] width 189 height 34
click at [207, 216] on input "Extends conversation and builds vocabulary" at bounding box center [203, 212] width 8 height 8
checkbox input "true"
click at [308, 281] on button "SUBMIT" at bounding box center [284, 272] width 71 height 17
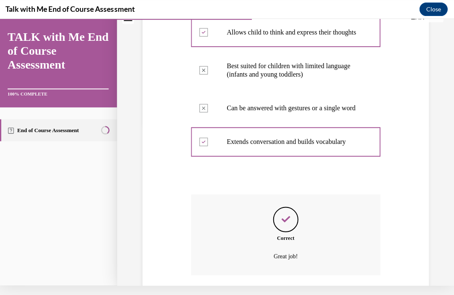
scroll to position [204, 0]
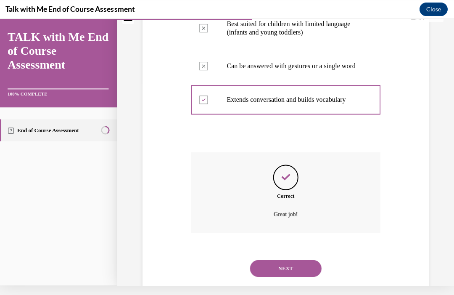
click at [310, 276] on button "NEXT" at bounding box center [284, 267] width 71 height 17
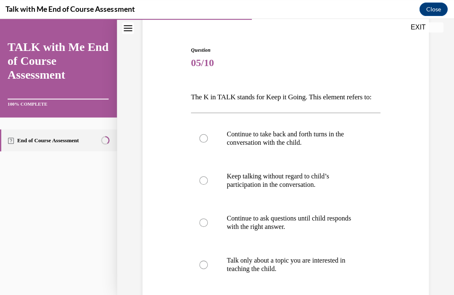
scroll to position [71, 0]
click at [342, 146] on p "Continue to take back and forth turns in the conversation with the child." at bounding box center [292, 137] width 132 height 17
click at [207, 142] on input "Continue to take back and forth turns in the conversation with the child." at bounding box center [203, 138] width 8 height 8
radio input "true"
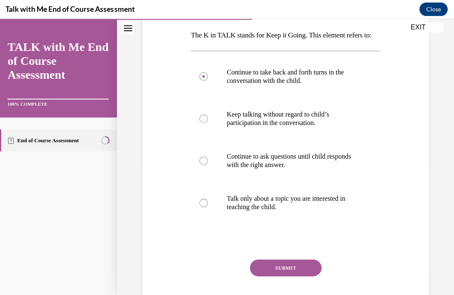
click at [303, 275] on button "SUBMIT" at bounding box center [284, 266] width 71 height 17
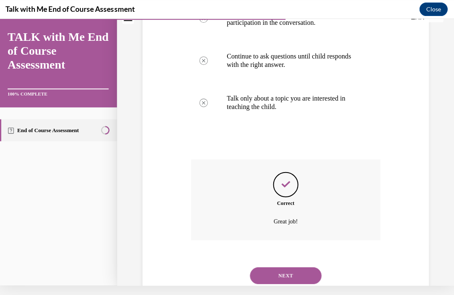
scroll to position [226, 0]
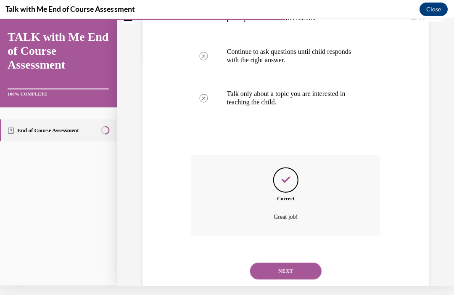
click at [304, 278] on button "NEXT" at bounding box center [284, 270] width 71 height 17
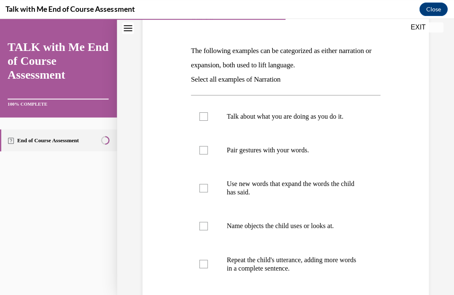
click at [369, 129] on label "Talk about what you are doing as you do it." at bounding box center [284, 116] width 189 height 34
click at [207, 120] on input "Talk about what you are doing as you do it." at bounding box center [203, 116] width 8 height 8
checkbox input "true"
click at [351, 163] on label "Pair gestures with your words." at bounding box center [284, 150] width 189 height 34
click at [207, 154] on input "Pair gestures with your words." at bounding box center [203, 149] width 8 height 8
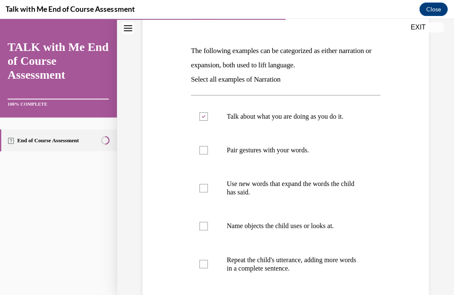
checkbox input "true"
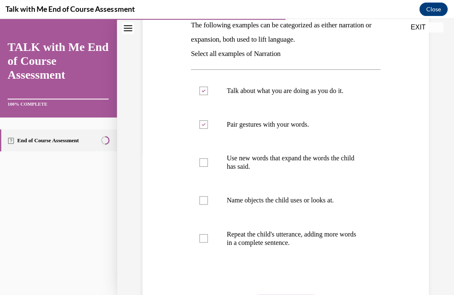
click at [353, 173] on label "Use new words that expand the words the child has said." at bounding box center [284, 162] width 189 height 42
click at [207, 166] on input "Use new words that expand the words the child has said." at bounding box center [203, 162] width 8 height 8
checkbox input "true"
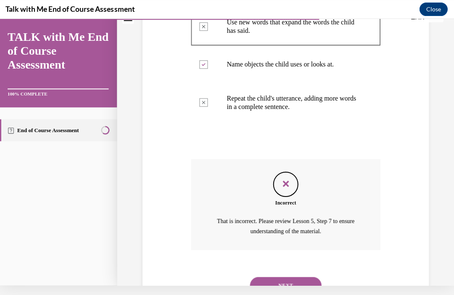
scroll to position [267, 0]
click at [308, 276] on button "NEXT" at bounding box center [284, 284] width 71 height 17
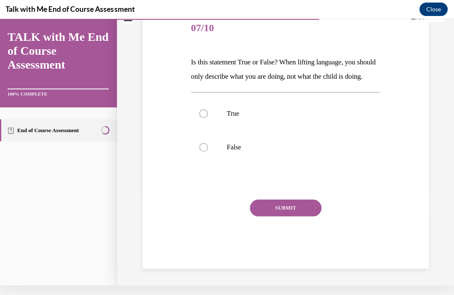
scroll to position [72, 0]
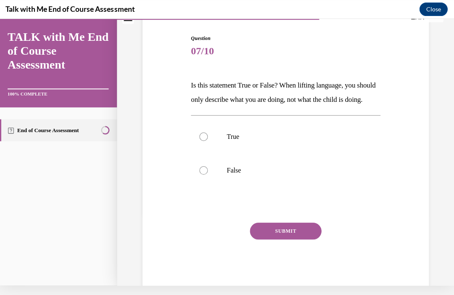
click at [301, 187] on label "False" at bounding box center [284, 170] width 189 height 34
click at [207, 174] on input "False" at bounding box center [203, 170] width 8 height 8
radio input "true"
click at [307, 239] on button "SUBMIT" at bounding box center [284, 230] width 71 height 17
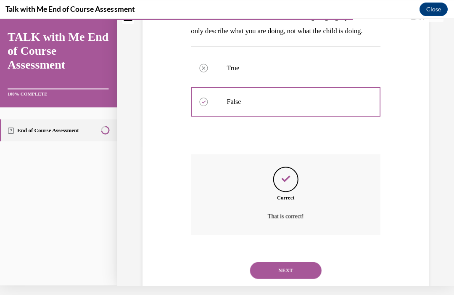
click at [304, 277] on button "NEXT" at bounding box center [284, 269] width 71 height 17
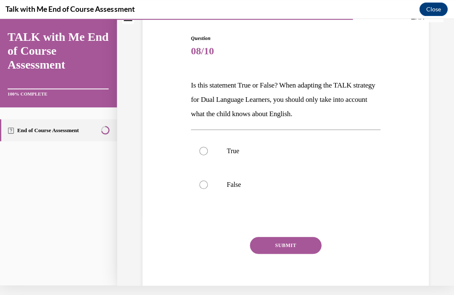
click at [306, 190] on label "False" at bounding box center [284, 184] width 189 height 34
click at [207, 188] on input "False" at bounding box center [203, 184] width 8 height 8
radio input "true"
click at [316, 250] on button "SUBMIT" at bounding box center [284, 244] width 71 height 17
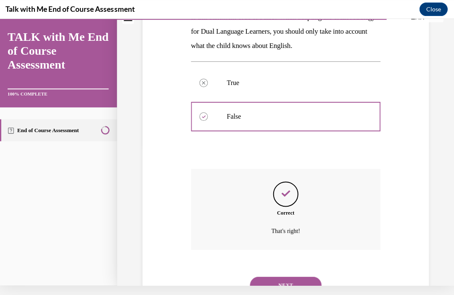
scroll to position [140, 0]
click at [310, 276] on button "NEXT" at bounding box center [284, 284] width 71 height 17
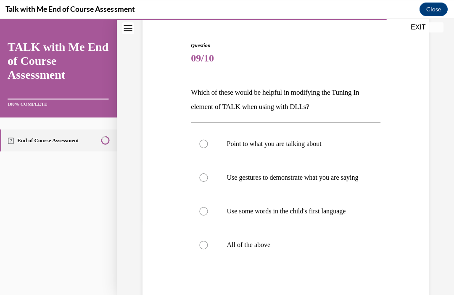
scroll to position [75, 0]
click at [332, 248] on p "All of the above" at bounding box center [292, 244] width 132 height 8
click at [207, 248] on input "All of the above" at bounding box center [203, 244] width 8 height 8
radio input "true"
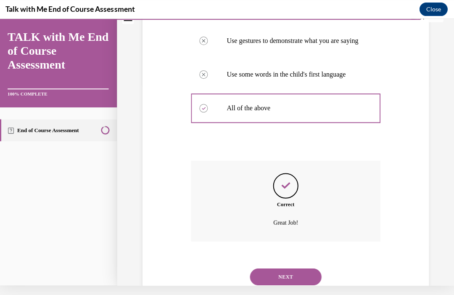
scroll to position [201, 0]
click at [306, 290] on div "NEXT" at bounding box center [284, 276] width 189 height 34
click at [306, 289] on div "NEXT" at bounding box center [284, 276] width 189 height 34
click at [314, 273] on button "NEXT" at bounding box center [284, 276] width 71 height 17
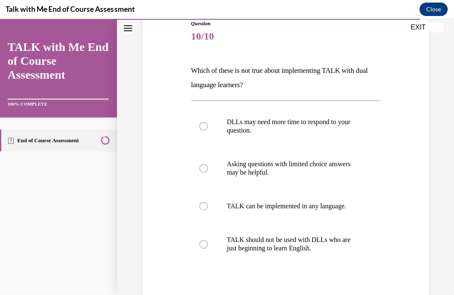
scroll to position [101, 0]
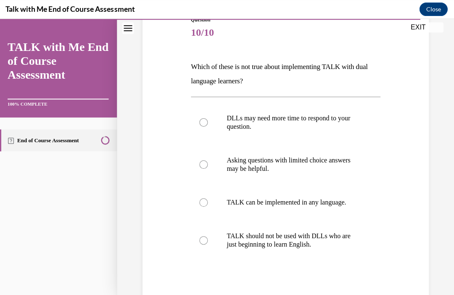
click at [318, 249] on label "TALK should not be used with DLLs who are just beginning to learn English." at bounding box center [284, 240] width 189 height 42
click at [207, 244] on input "TALK should not be used with DLLs who are just beginning to learn English." at bounding box center [203, 239] width 8 height 8
radio input "true"
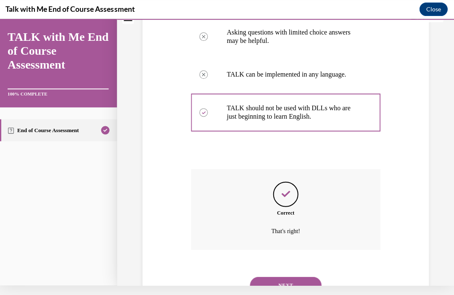
scroll to position [218, 0]
click at [312, 278] on button "NEXT" at bounding box center [284, 284] width 71 height 17
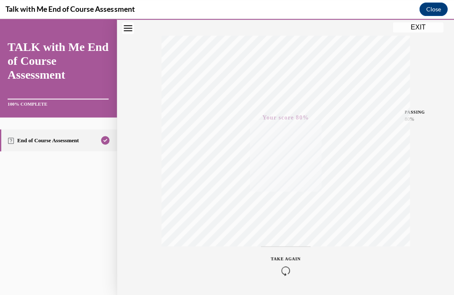
scroll to position [128, 0]
click at [442, 8] on button "Close" at bounding box center [433, 9] width 28 height 13
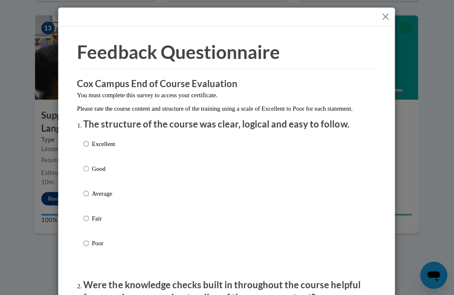
scroll to position [0, 0]
click at [386, 18] on button "Close" at bounding box center [385, 16] width 11 height 11
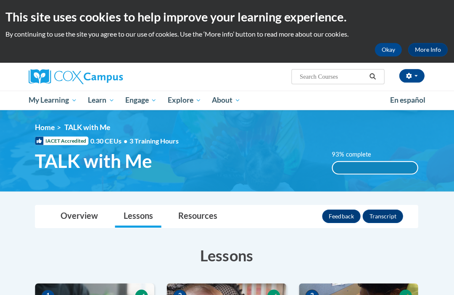
click at [93, 216] on link "Overview" at bounding box center [80, 216] width 54 height 22
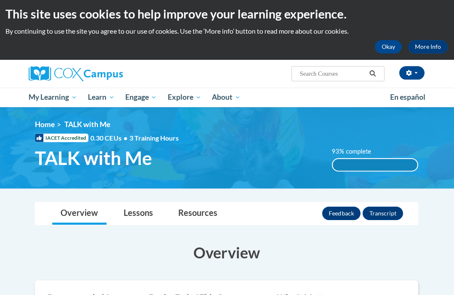
scroll to position [3, 0]
click at [0, 0] on link "My Course Progress" at bounding box center [0, 0] width 0 height 0
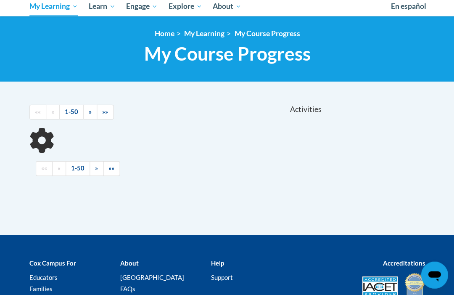
scroll to position [94, 0]
